Goal: Participate in discussion: Engage in conversation with other users on a specific topic

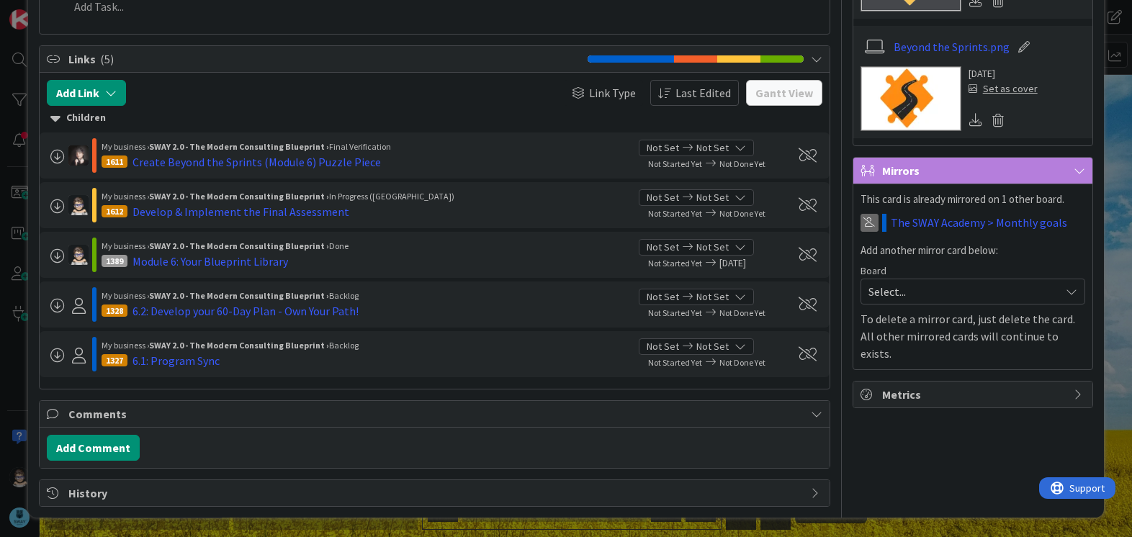
scroll to position [420, 0]
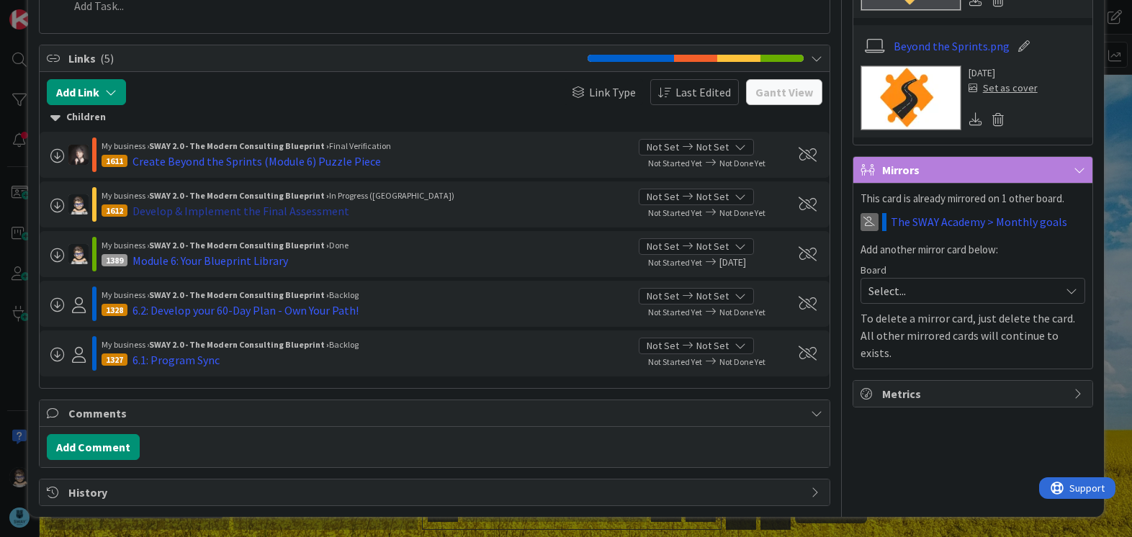
click at [174, 212] on div "Develop & Implement the Final Assessment" at bounding box center [241, 210] width 217 height 17
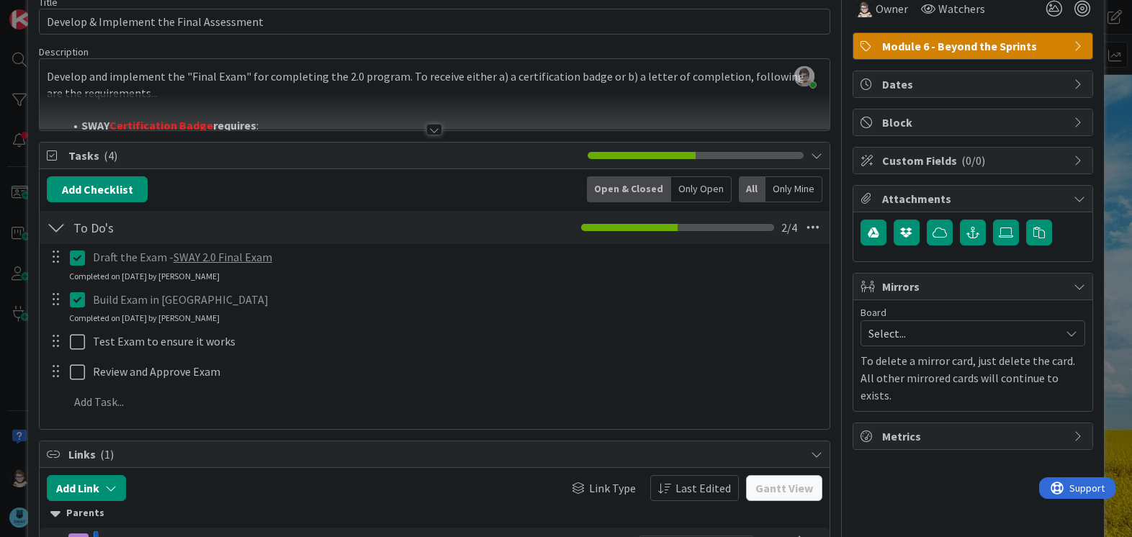
scroll to position [72, 0]
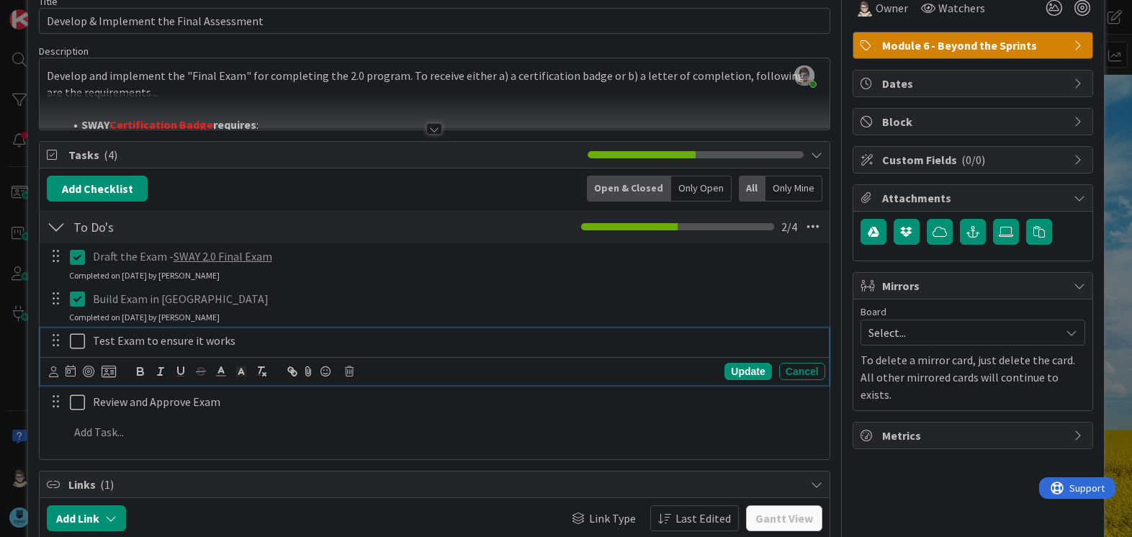
click at [76, 344] on icon at bounding box center [81, 341] width 22 height 17
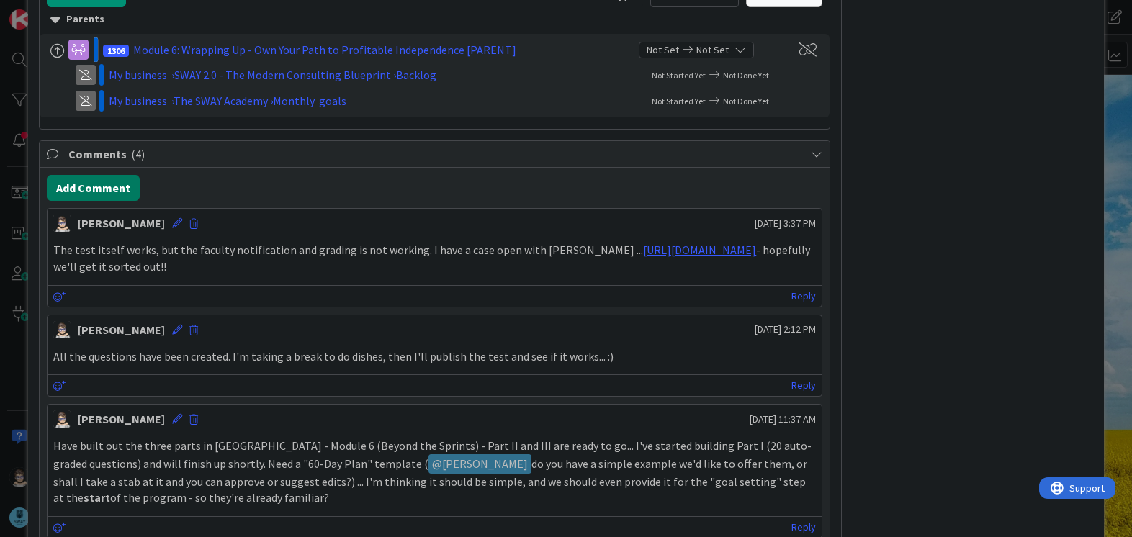
scroll to position [577, 0]
click at [114, 189] on button "Add Comment" at bounding box center [93, 189] width 93 height 26
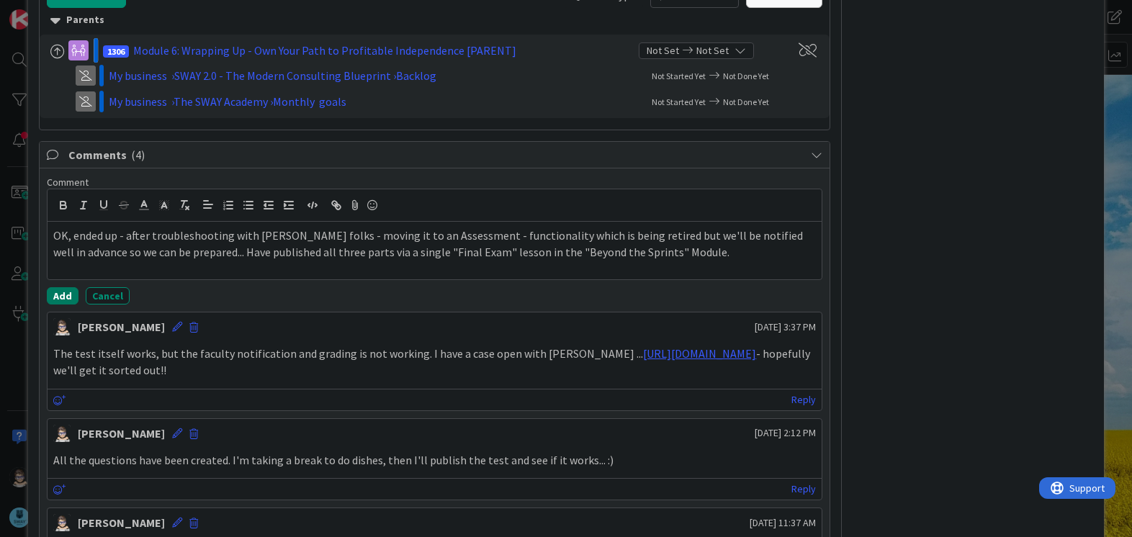
click at [63, 300] on button "Add" at bounding box center [63, 295] width 32 height 17
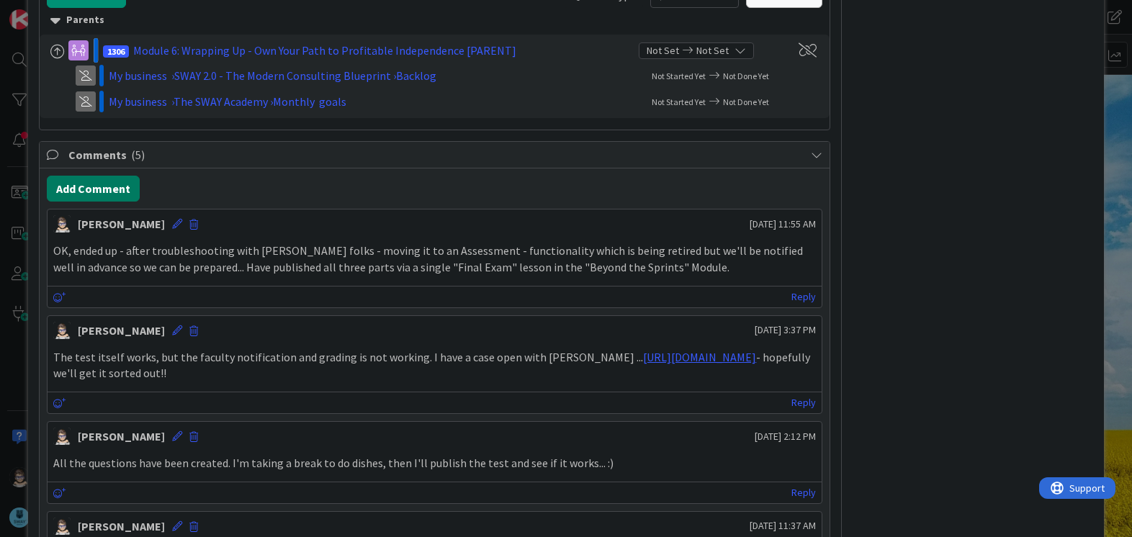
click at [103, 182] on button "Add Comment" at bounding box center [93, 189] width 93 height 26
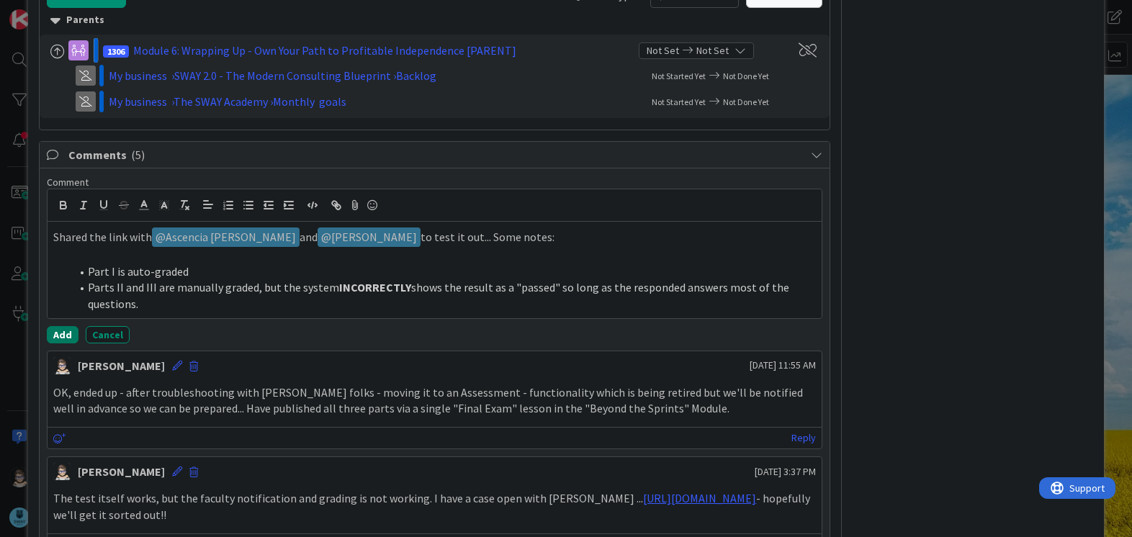
click at [53, 341] on button "Add" at bounding box center [63, 334] width 32 height 17
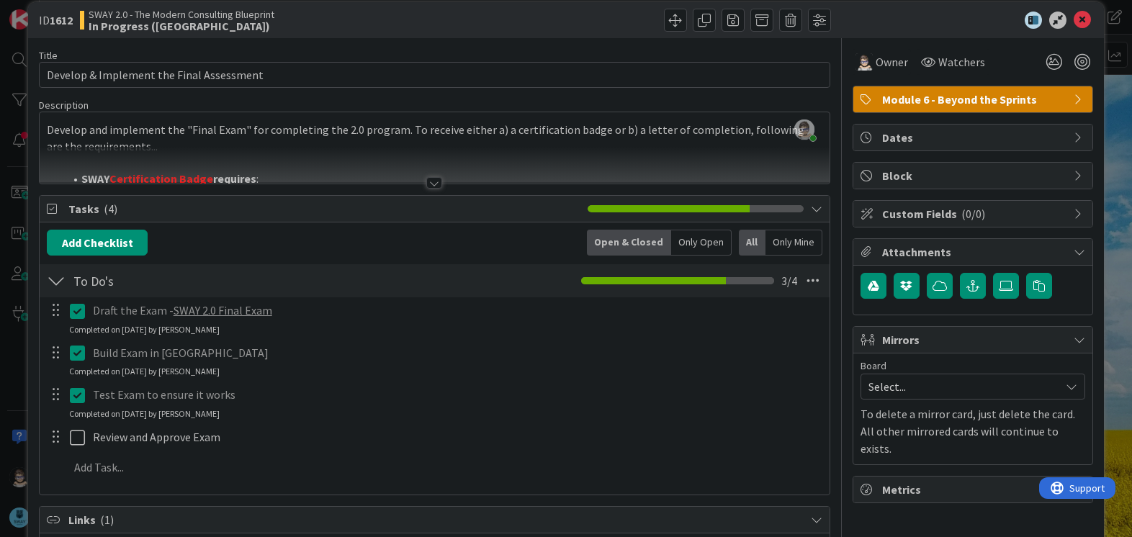
scroll to position [0, 0]
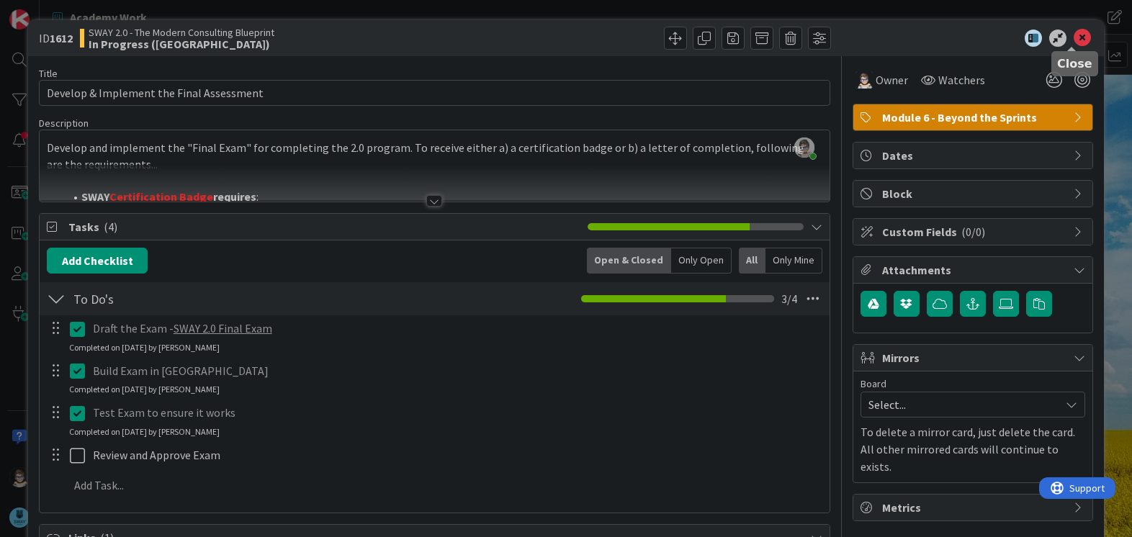
click at [1075, 35] on icon at bounding box center [1082, 38] width 17 height 17
